Goal: Task Accomplishment & Management: Manage account settings

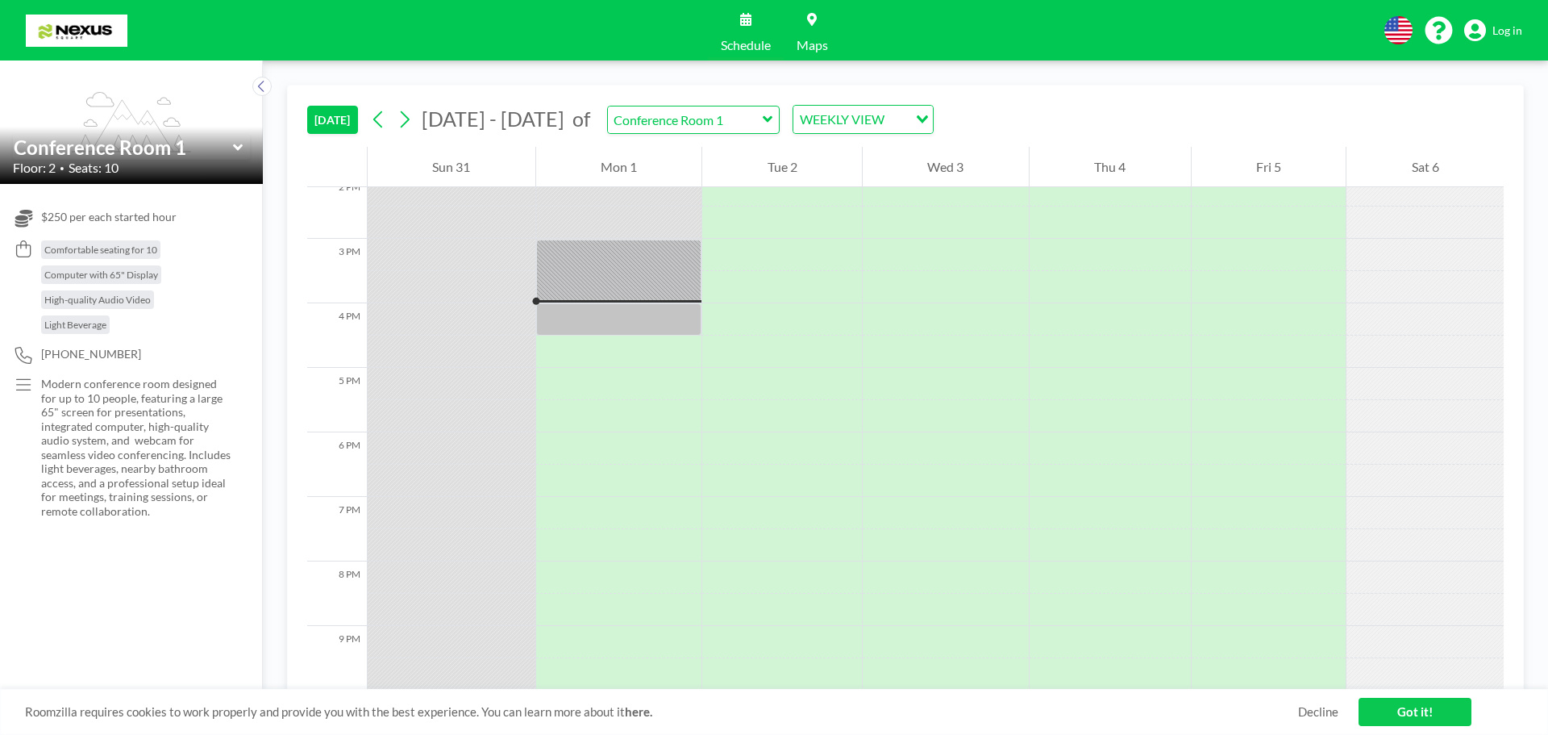
scroll to position [968, 0]
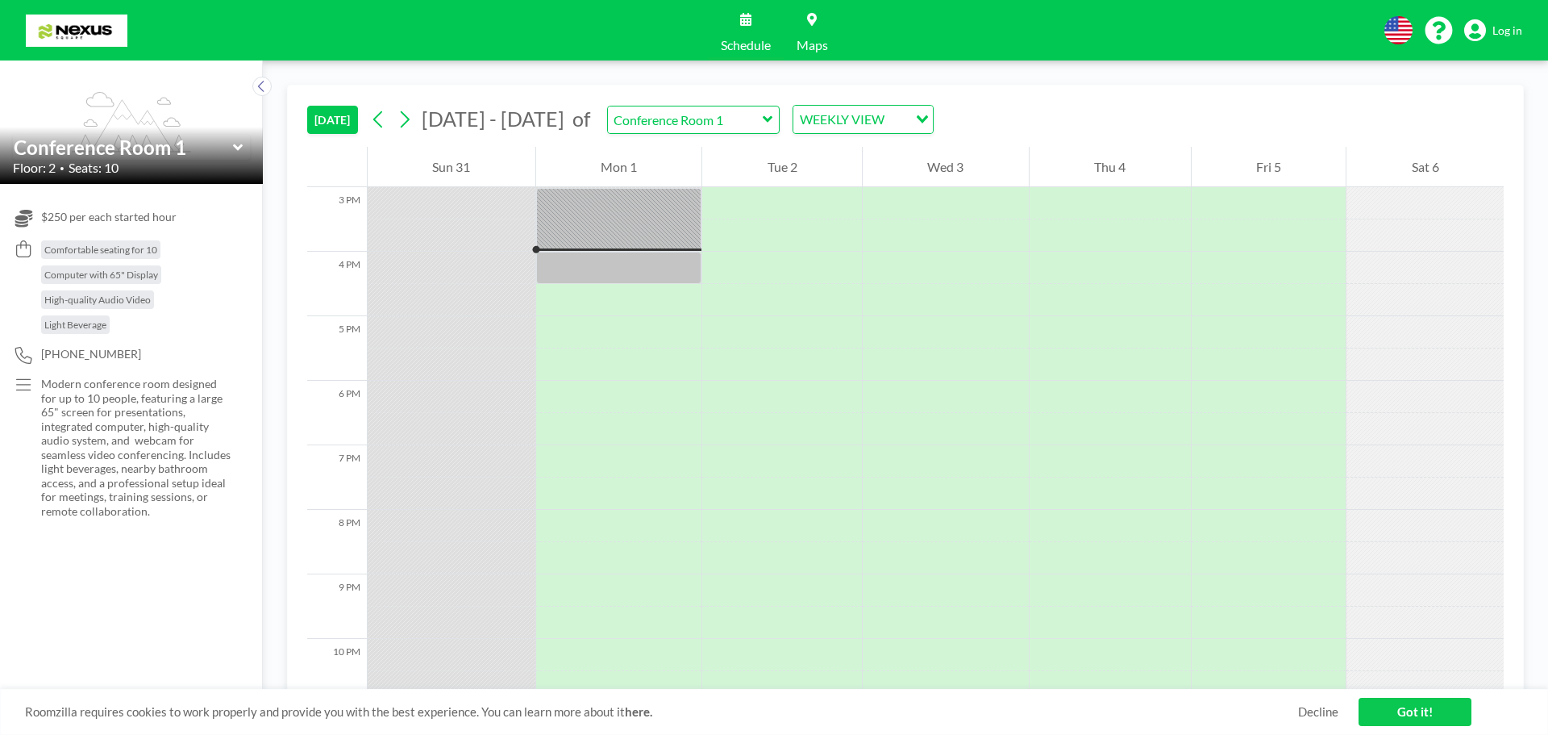
click at [1518, 31] on span "Log in" at bounding box center [1508, 30] width 30 height 15
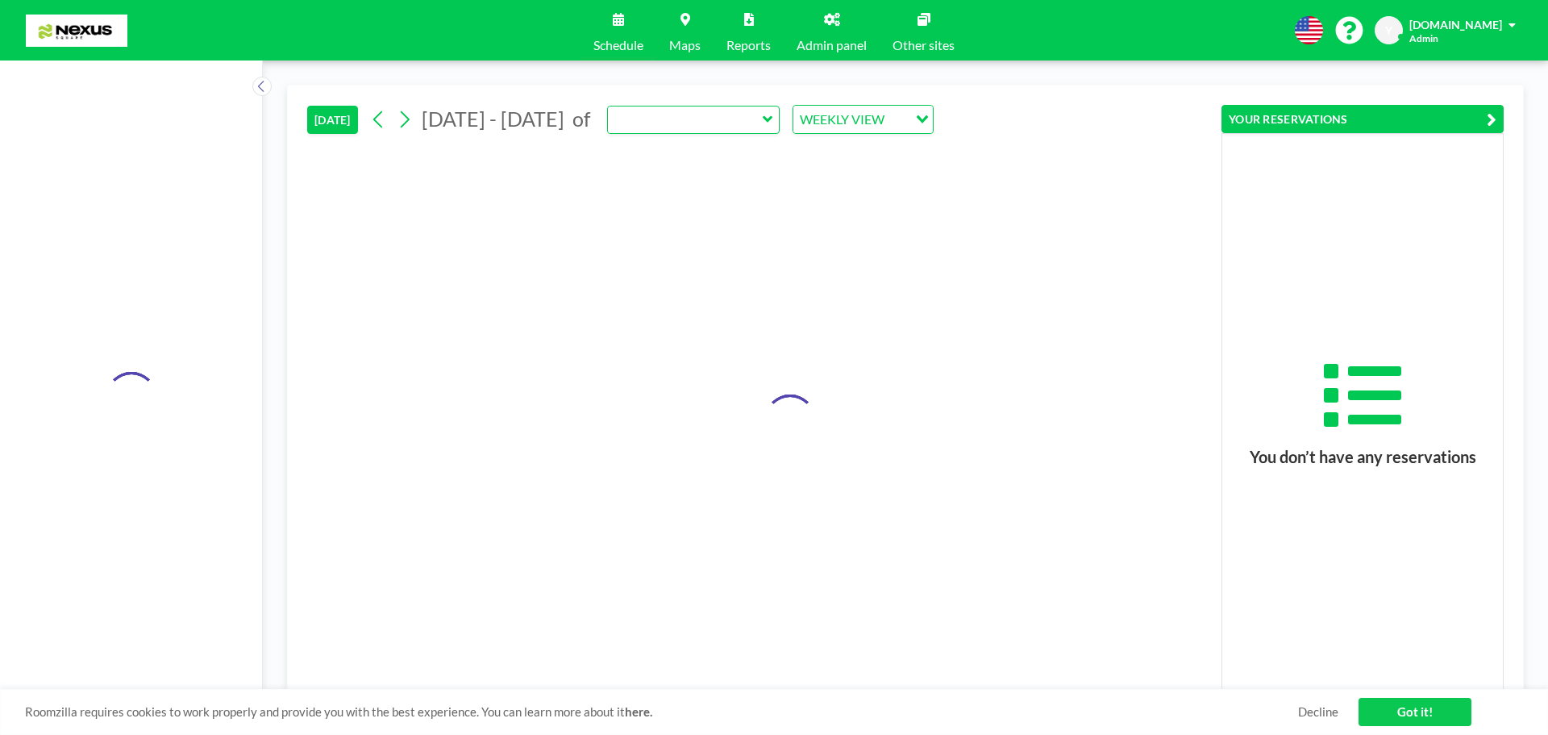
type input "Conference Room 1"
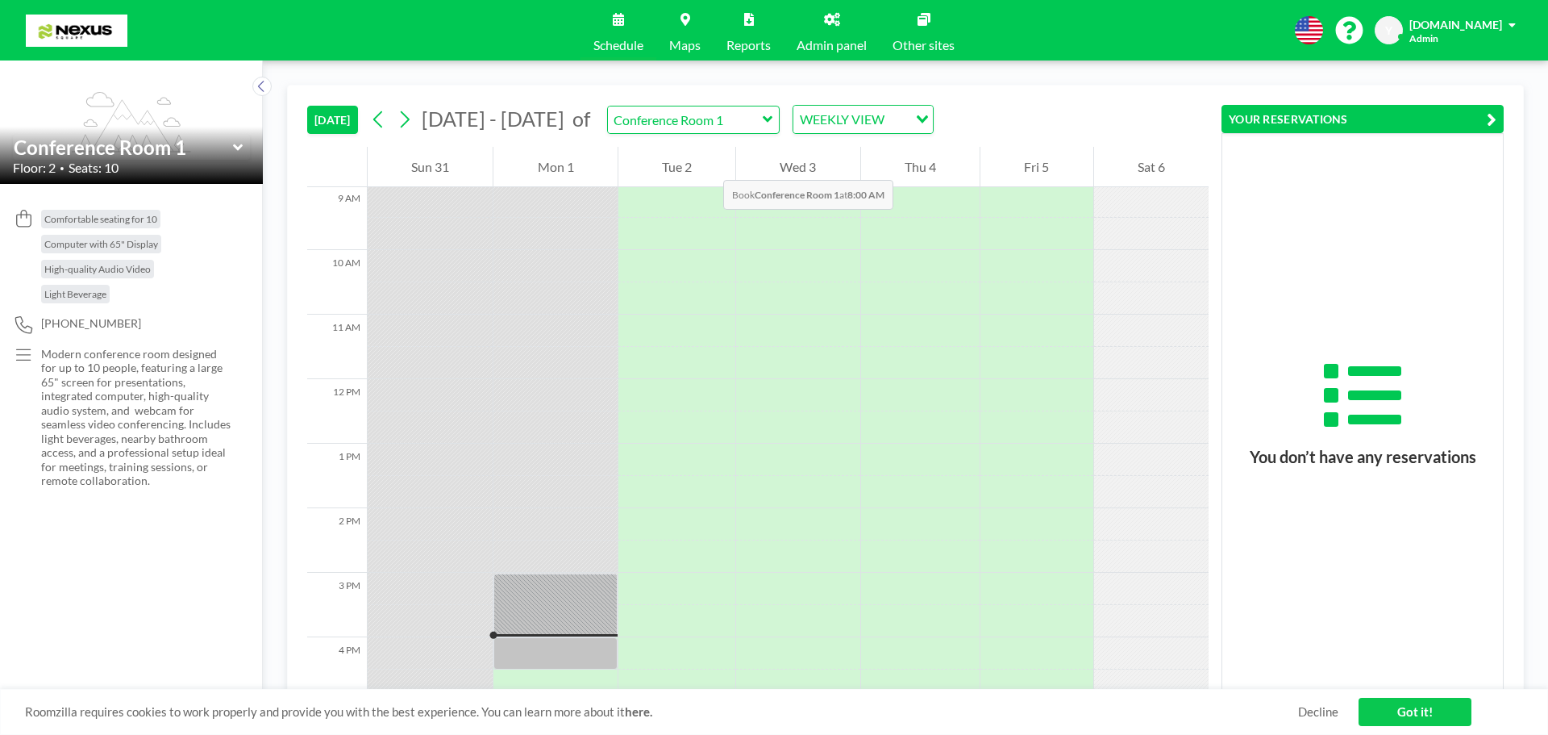
scroll to position [564, 0]
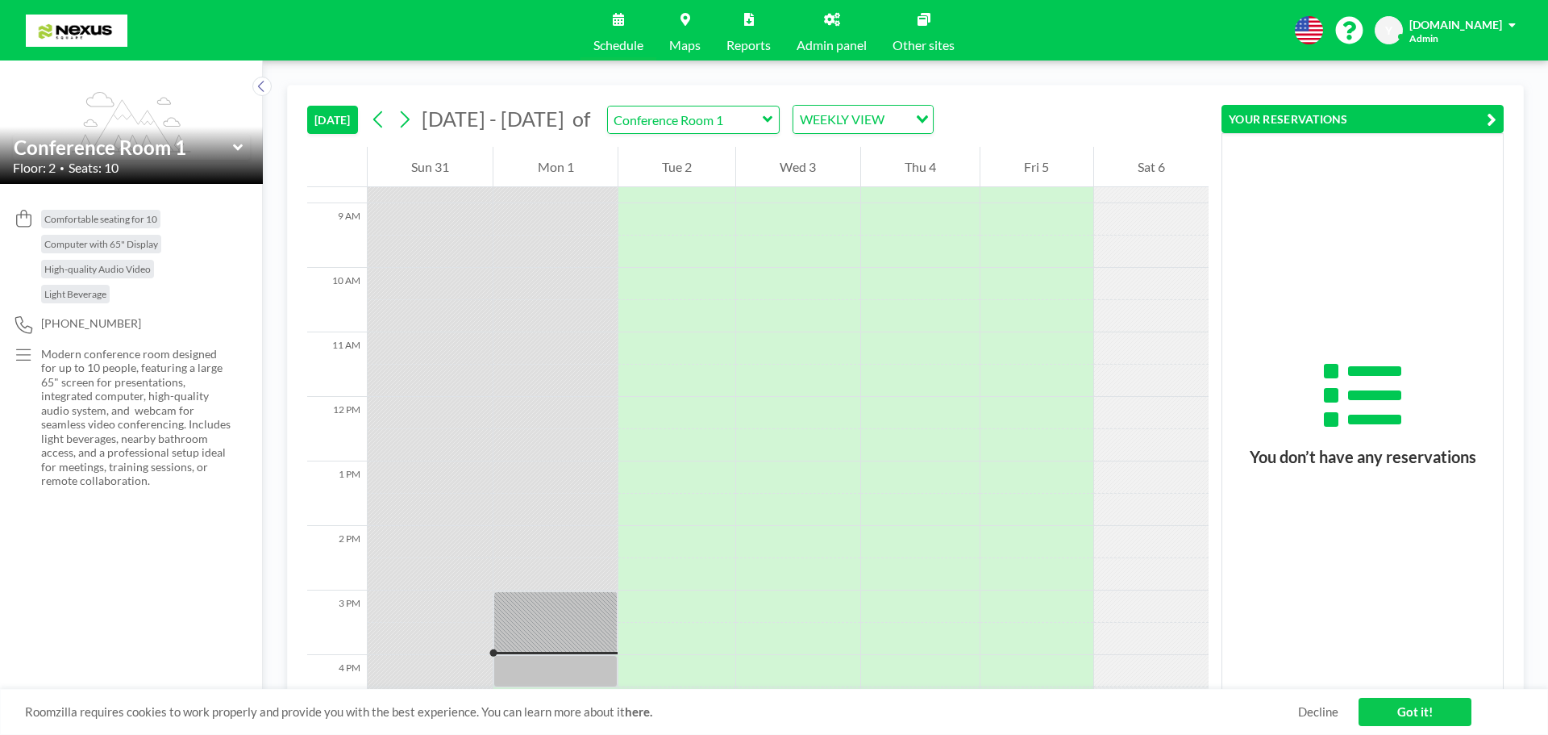
click at [818, 24] on link "Admin panel" at bounding box center [832, 30] width 96 height 60
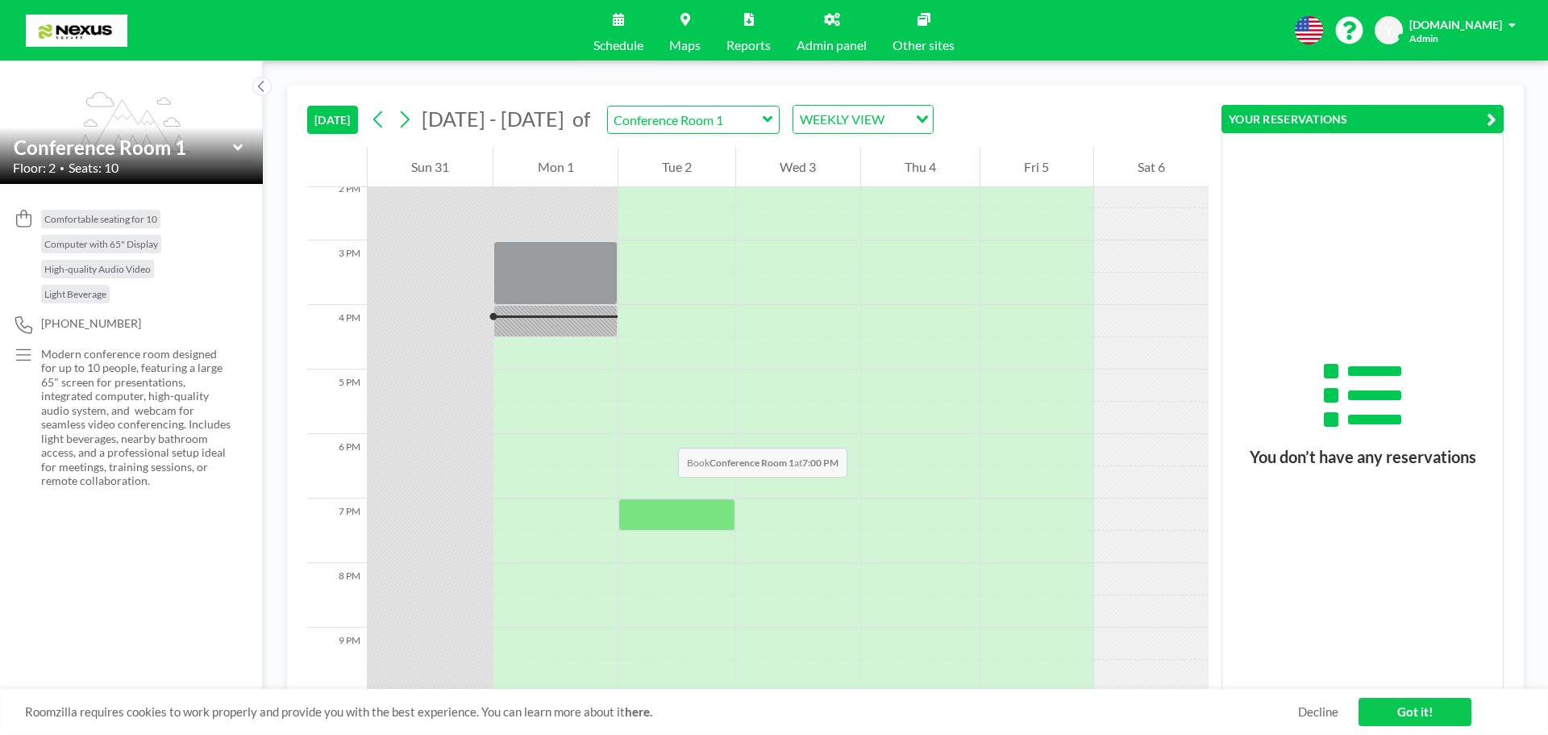
scroll to position [1000, 0]
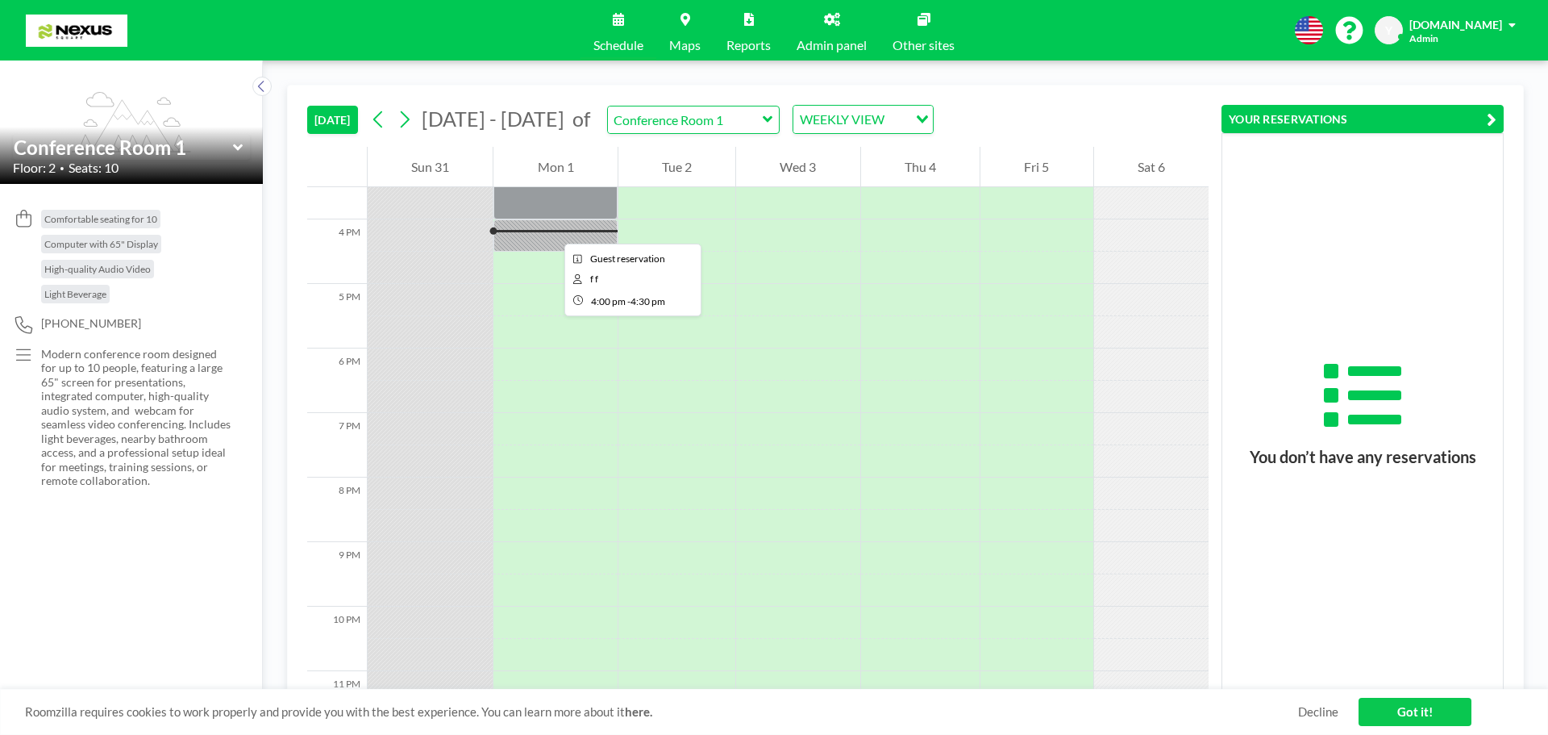
click at [556, 239] on div at bounding box center [555, 235] width 123 height 32
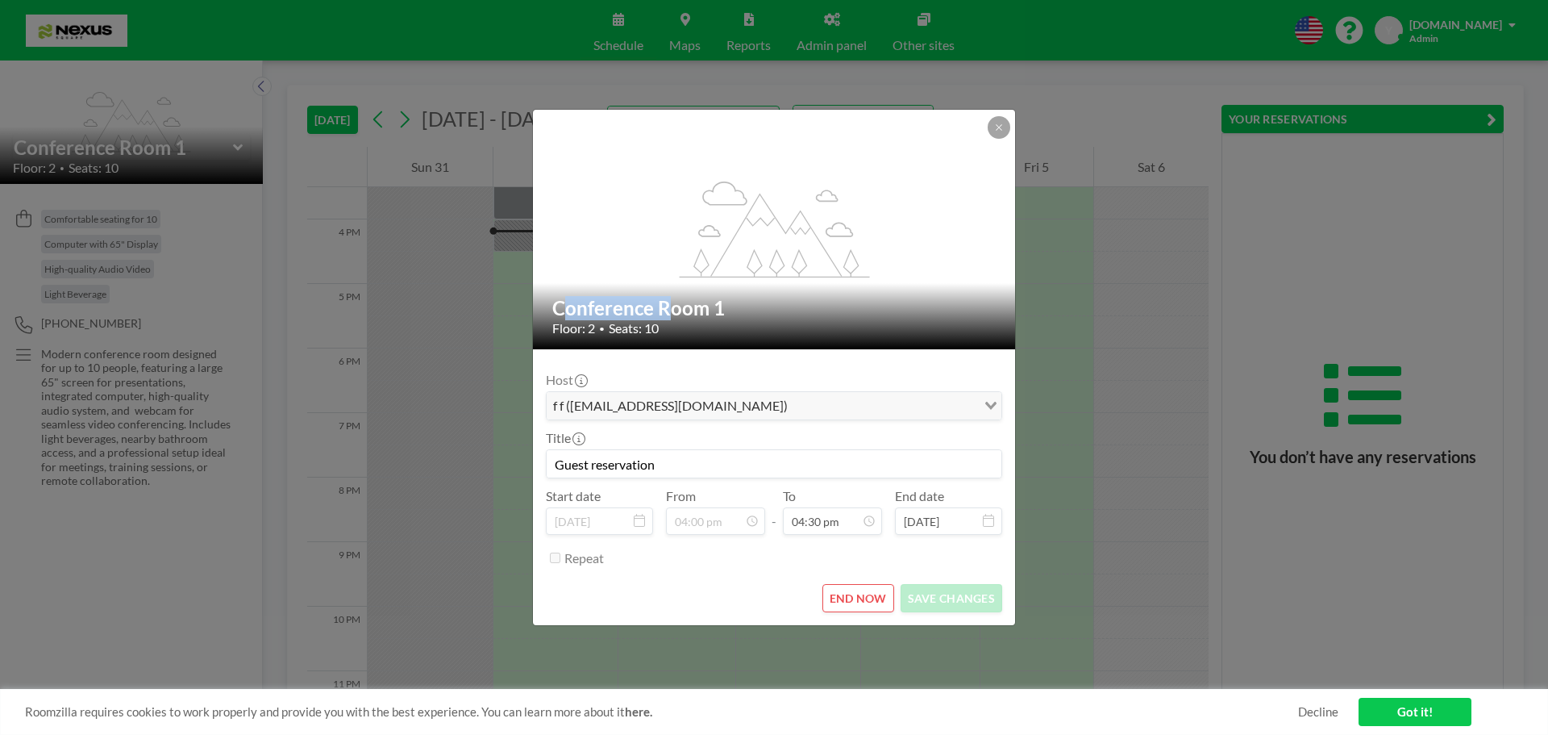
click at [556, 239] on div "flex-grow: 1.2;" at bounding box center [775, 230] width 484 height 240
click at [852, 601] on button "END NOW" at bounding box center [859, 598] width 72 height 28
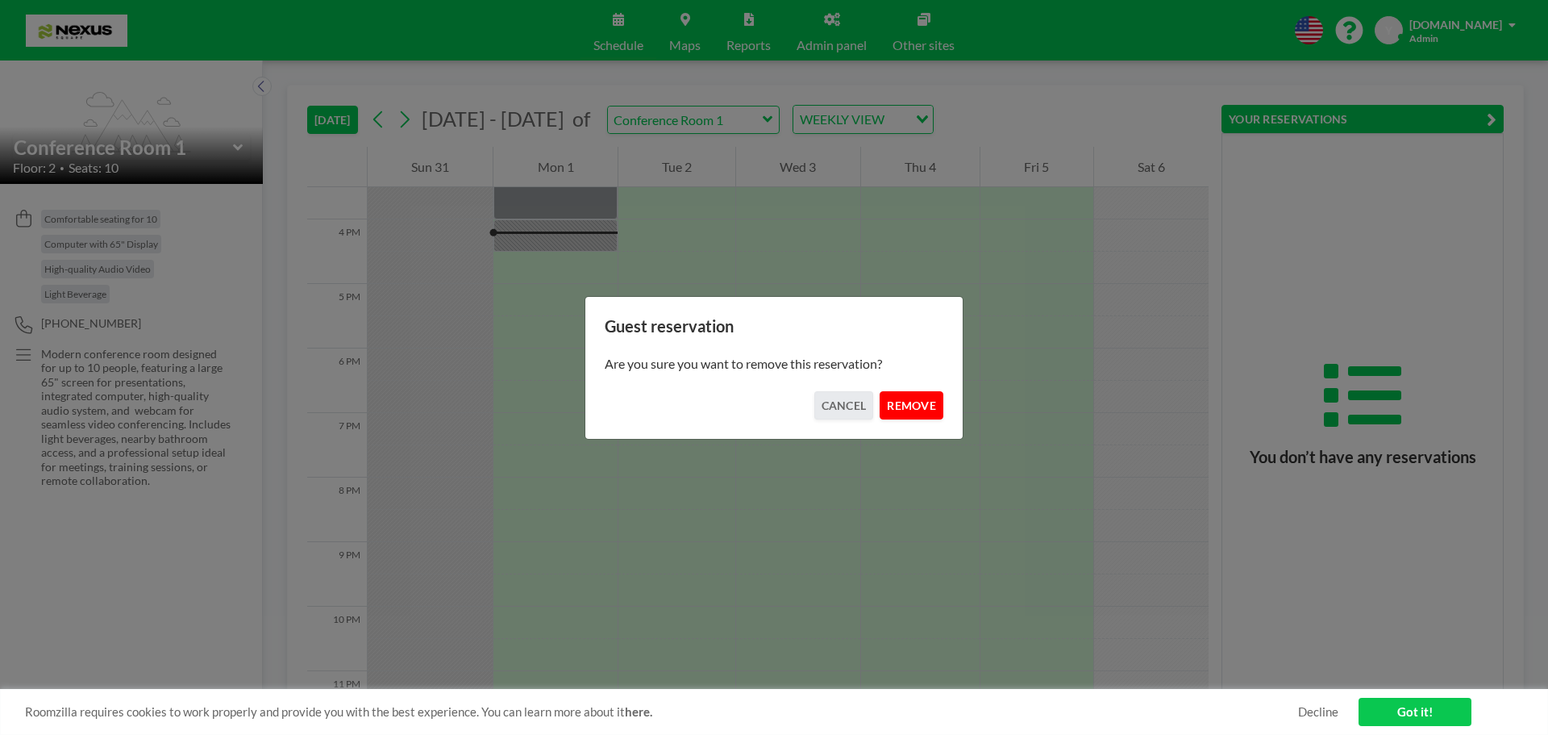
click at [915, 406] on button "REMOVE" at bounding box center [912, 405] width 64 height 28
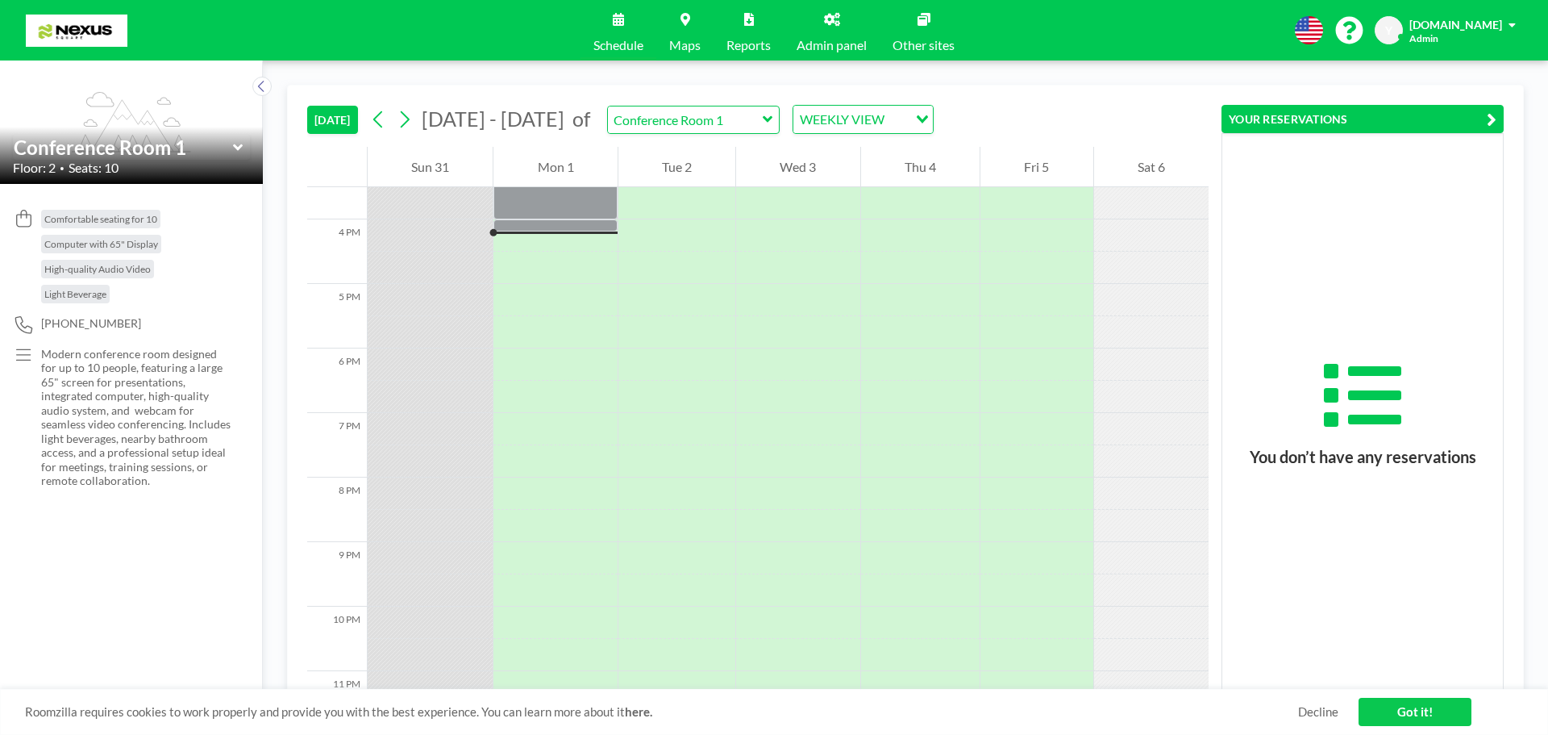
click at [1450, 8] on div "Schedule Maps Reports Admin panel Other sites English Polski 日本語 Española Y yks…" at bounding box center [774, 30] width 1548 height 60
click at [1453, 16] on div "ykservices.tech" at bounding box center [1463, 24] width 106 height 16
click at [1393, 29] on span "Y" at bounding box center [1388, 30] width 7 height 15
click at [944, 33] on link "Other sites" at bounding box center [924, 30] width 88 height 60
